Goal: Find specific page/section: Find specific page/section

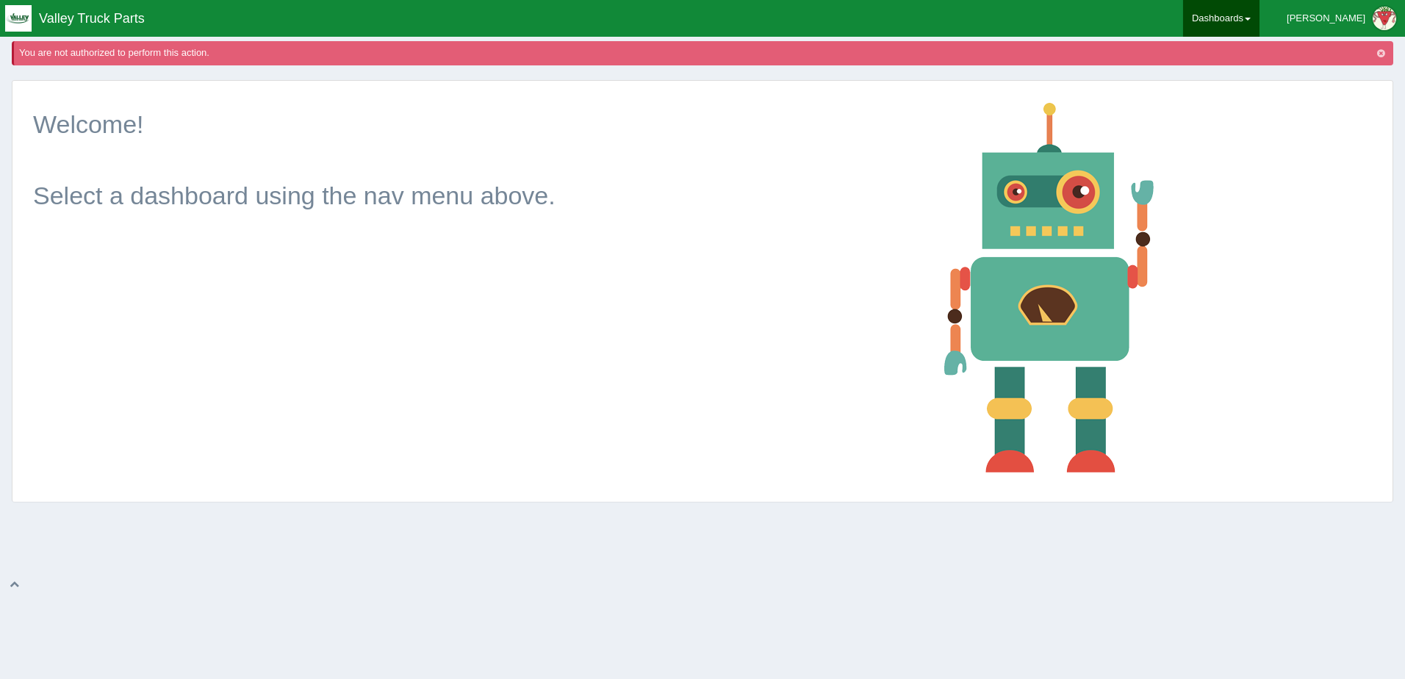
click at [1251, 19] on span at bounding box center [1248, 19] width 6 height 3
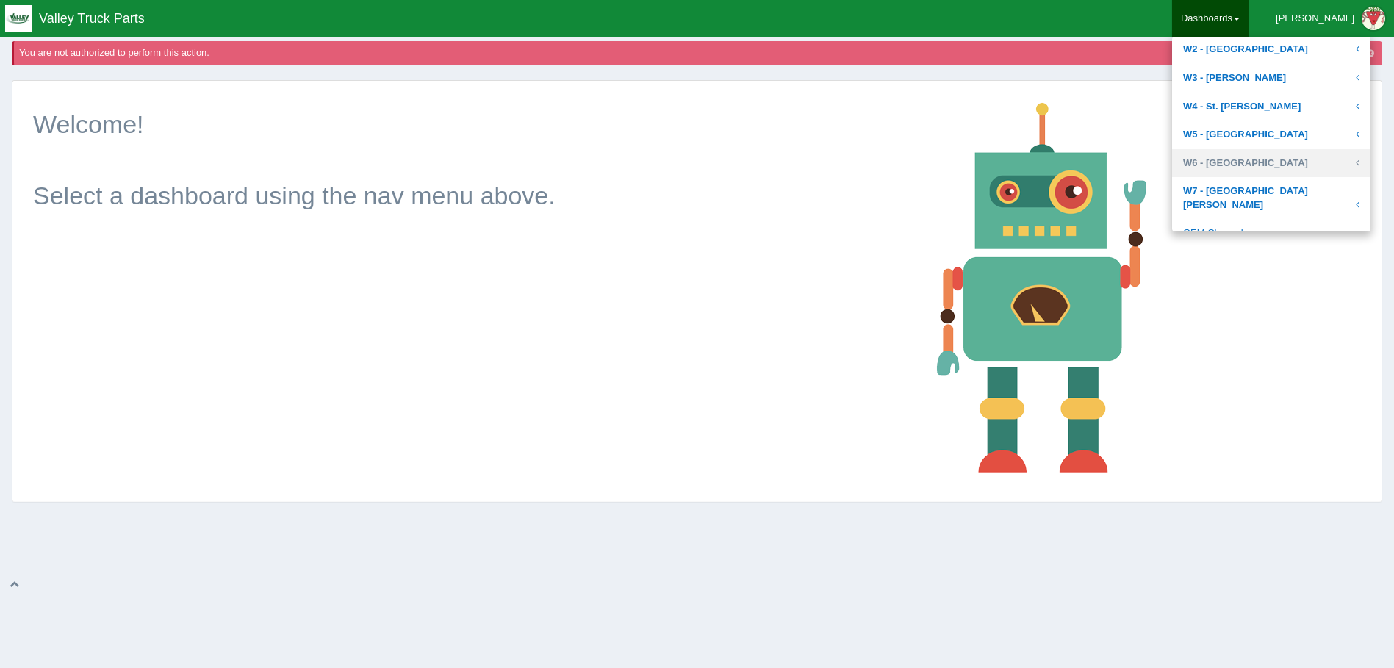
scroll to position [627, 0]
click at [1256, 101] on link "W4 - St. [PERSON_NAME]" at bounding box center [1271, 104] width 198 height 29
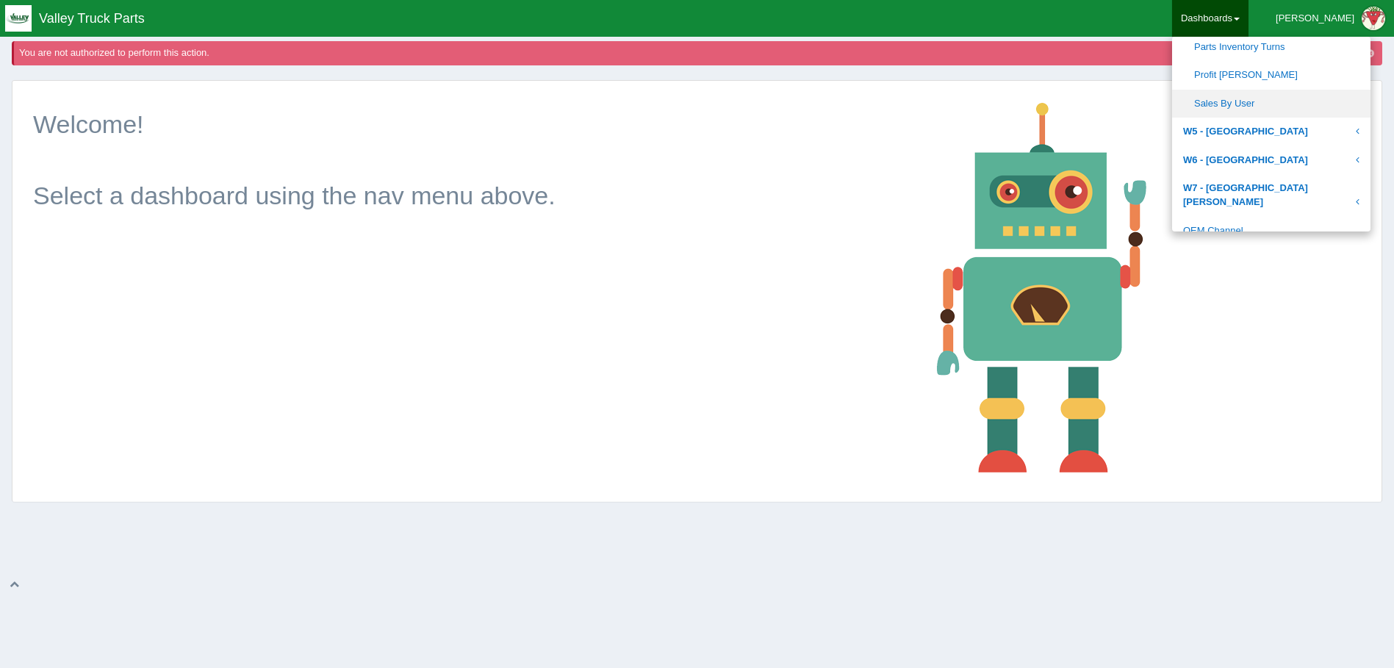
click at [1269, 106] on link "Sales By User" at bounding box center [1271, 104] width 198 height 29
